Goal: Find specific page/section: Find specific page/section

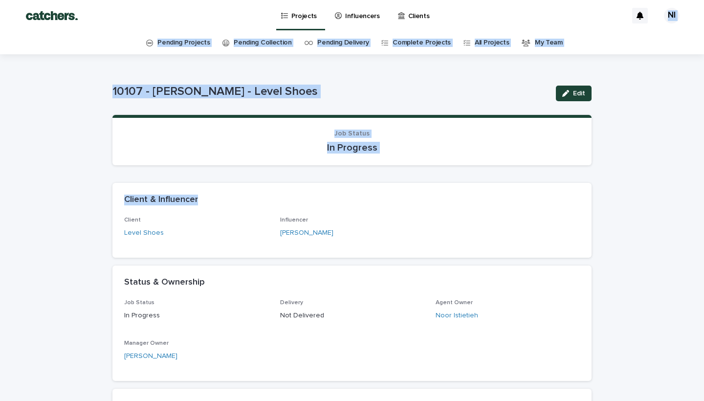
drag, startPoint x: 641, startPoint y: 197, endPoint x: 626, endPoint y: -27, distance: 224.7
click at [626, 0] on html "Projects Influencers Clients NI Pending Projects Pending Collection Pending Del…" at bounding box center [352, 200] width 704 height 401
click at [309, 14] on p "Projects" at bounding box center [304, 10] width 26 height 21
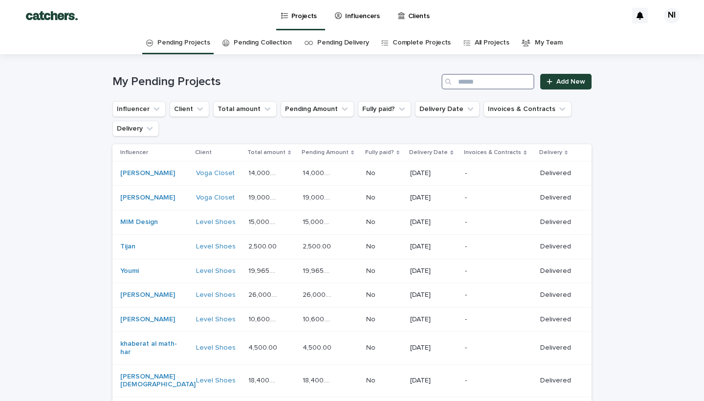
click at [469, 83] on input "Search" at bounding box center [487, 82] width 93 height 16
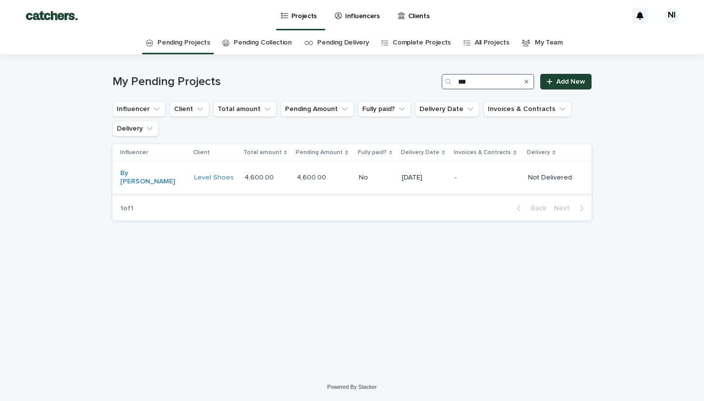
type input "**"
click at [366, 173] on td "No No" at bounding box center [376, 177] width 43 height 33
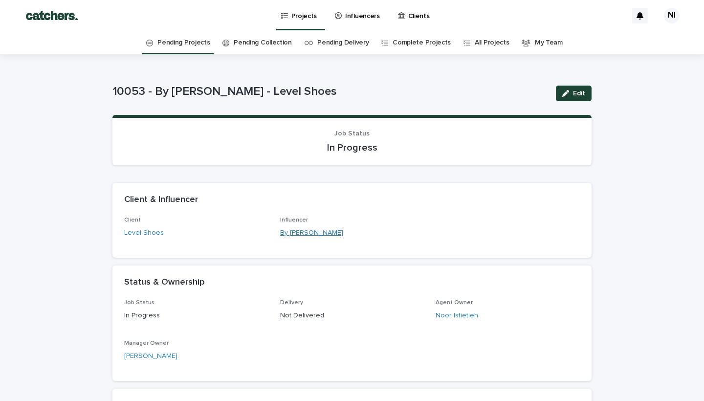
click at [301, 233] on link "By dalal" at bounding box center [311, 233] width 63 height 10
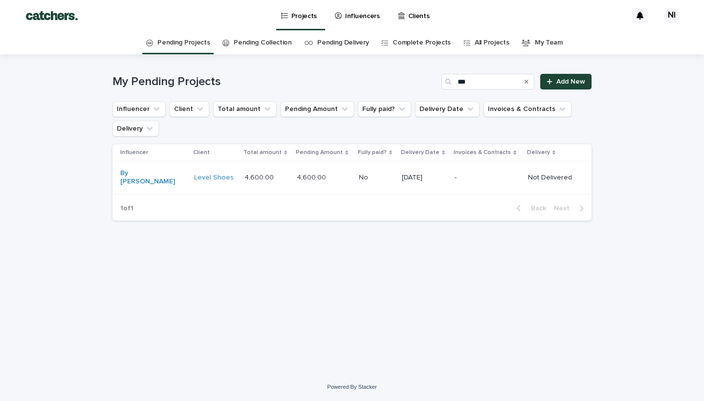
click at [528, 79] on icon "Search" at bounding box center [526, 82] width 4 height 6
